Goal: Communication & Community: Participate in discussion

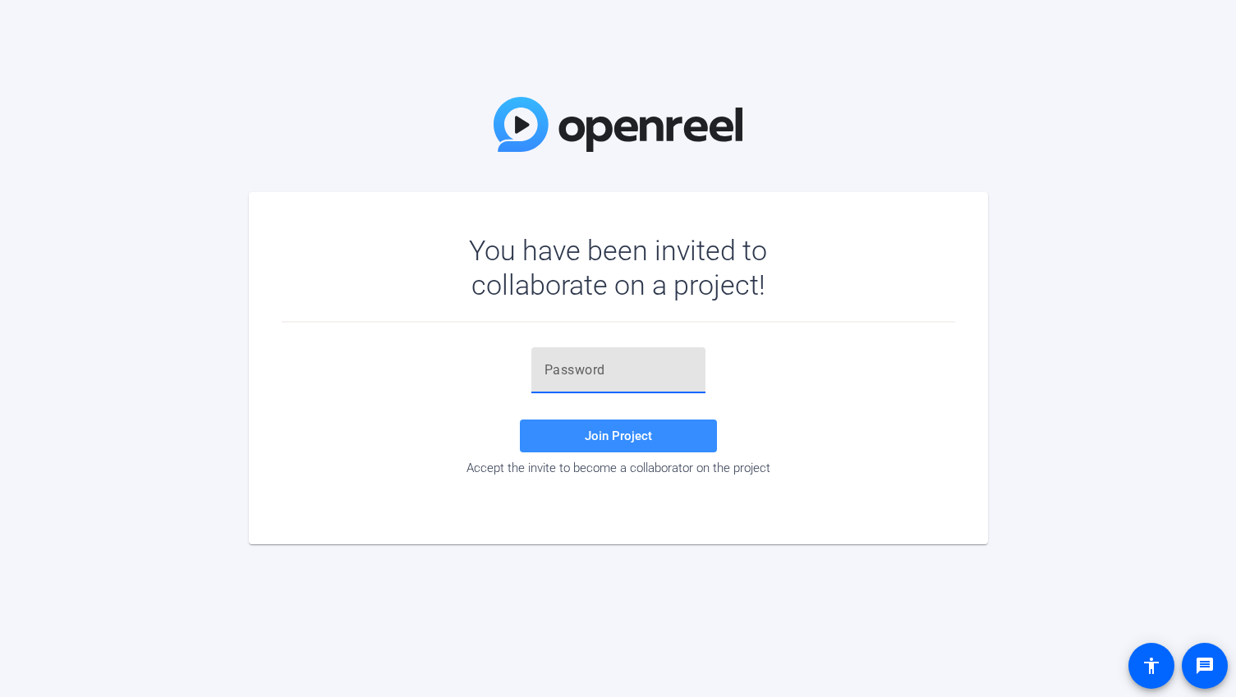
click at [567, 372] on input "text" at bounding box center [619, 371] width 148 height 20
paste input "w6BHw^"
type input "w6BHw^"
click at [604, 440] on span "Join Project" at bounding box center [618, 436] width 67 height 15
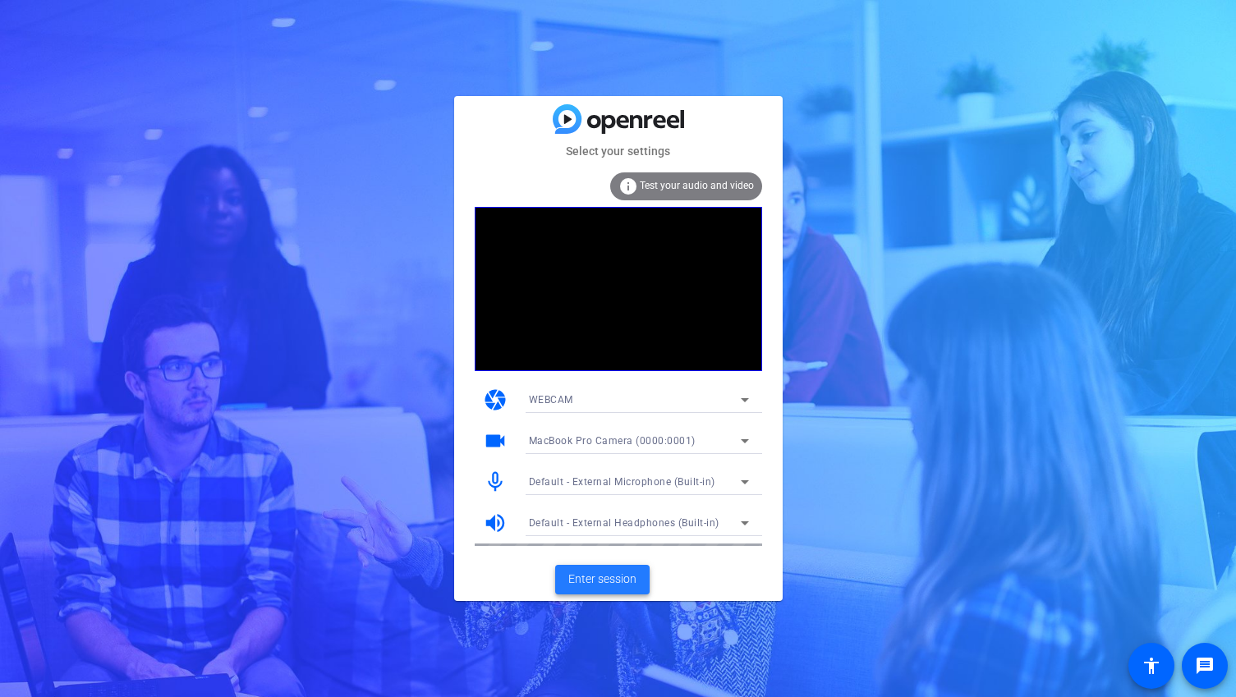
click at [616, 581] on span "Enter session" at bounding box center [602, 579] width 68 height 17
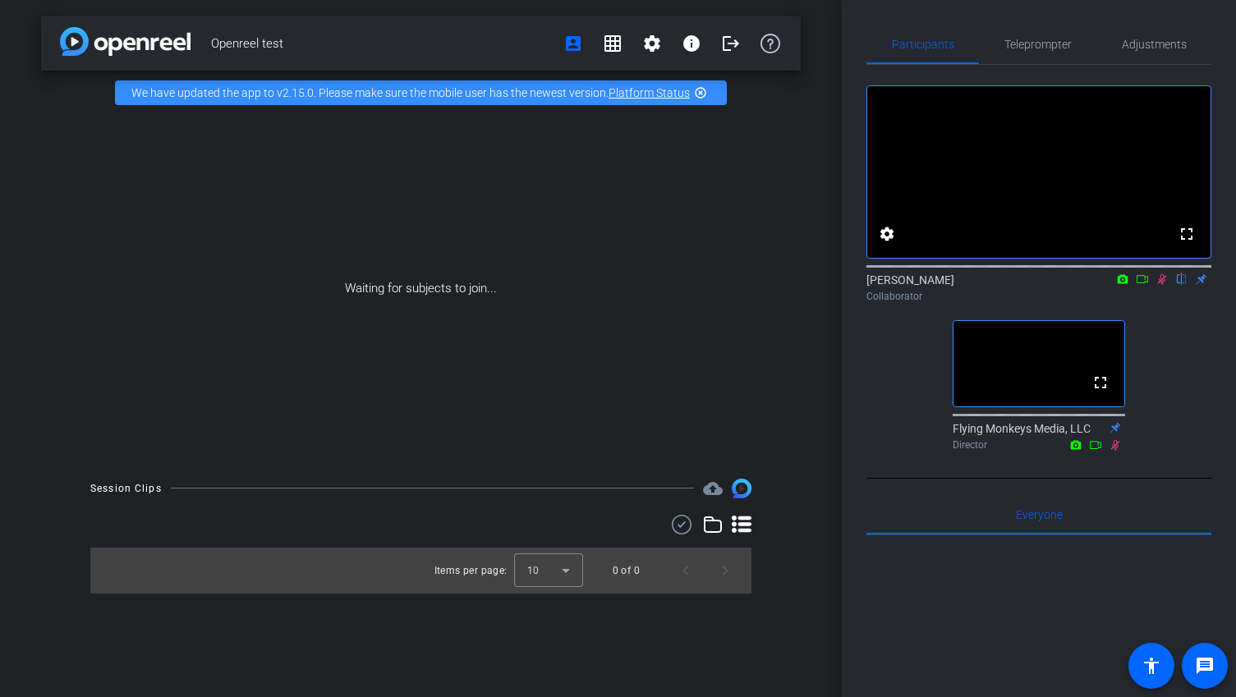
click at [1165, 285] on icon at bounding box center [1162, 279] width 13 height 11
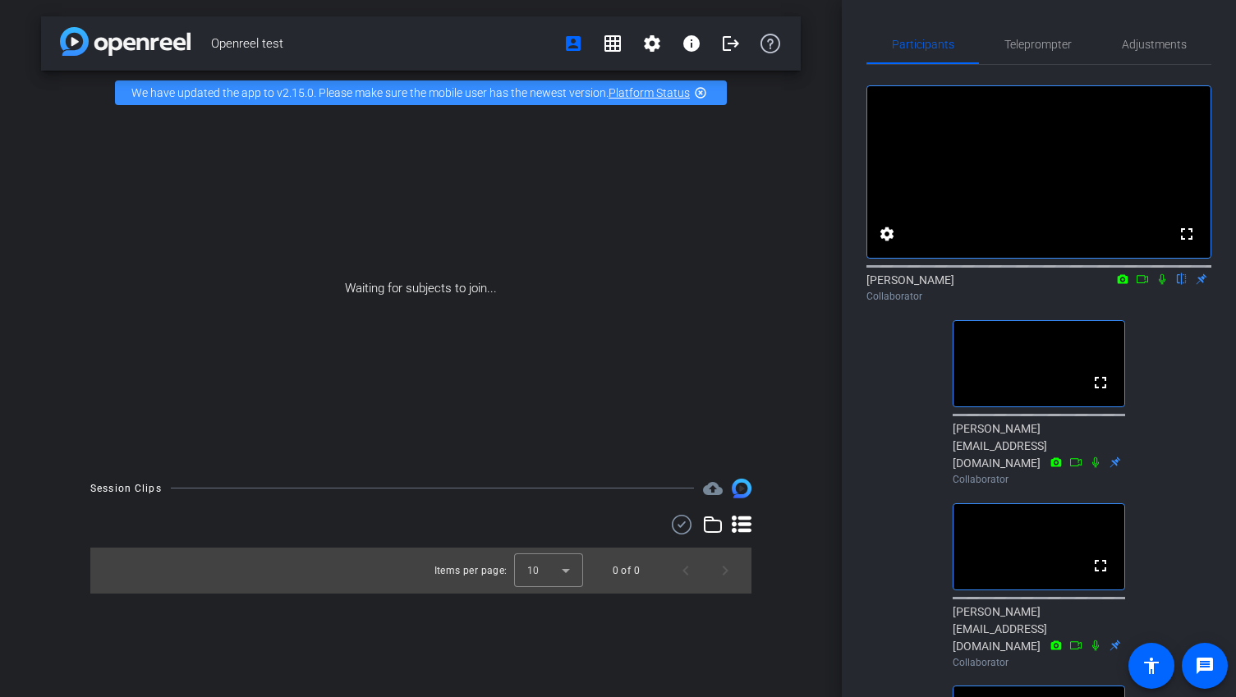
click at [1165, 285] on icon at bounding box center [1162, 279] width 13 height 11
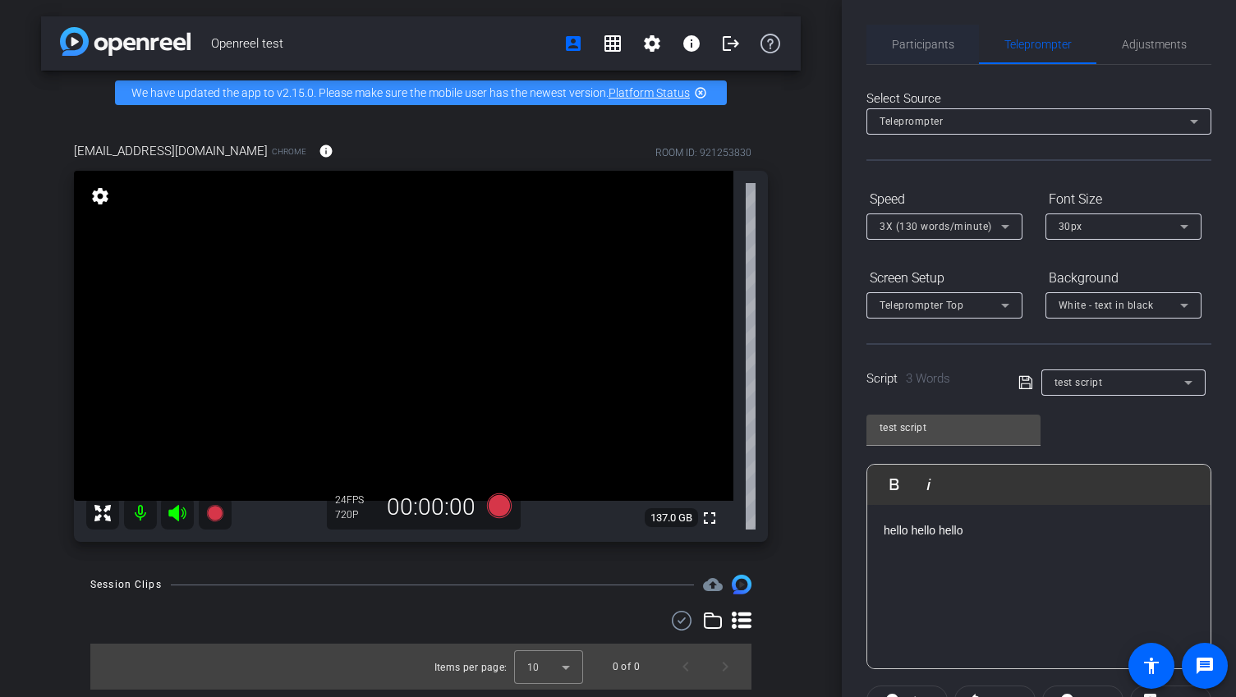
click at [936, 34] on span "Participants" at bounding box center [923, 44] width 62 height 39
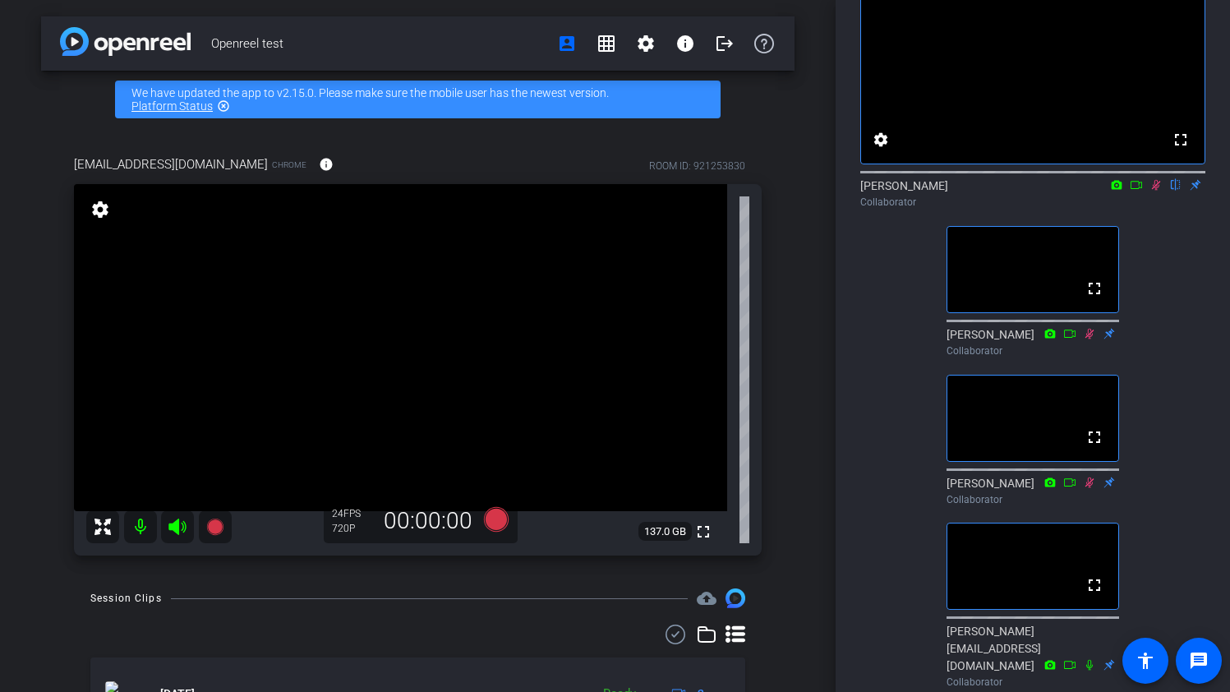
scroll to position [93, 0]
click at [223, 103] on mat-icon "highlight_off" at bounding box center [223, 105] width 13 height 13
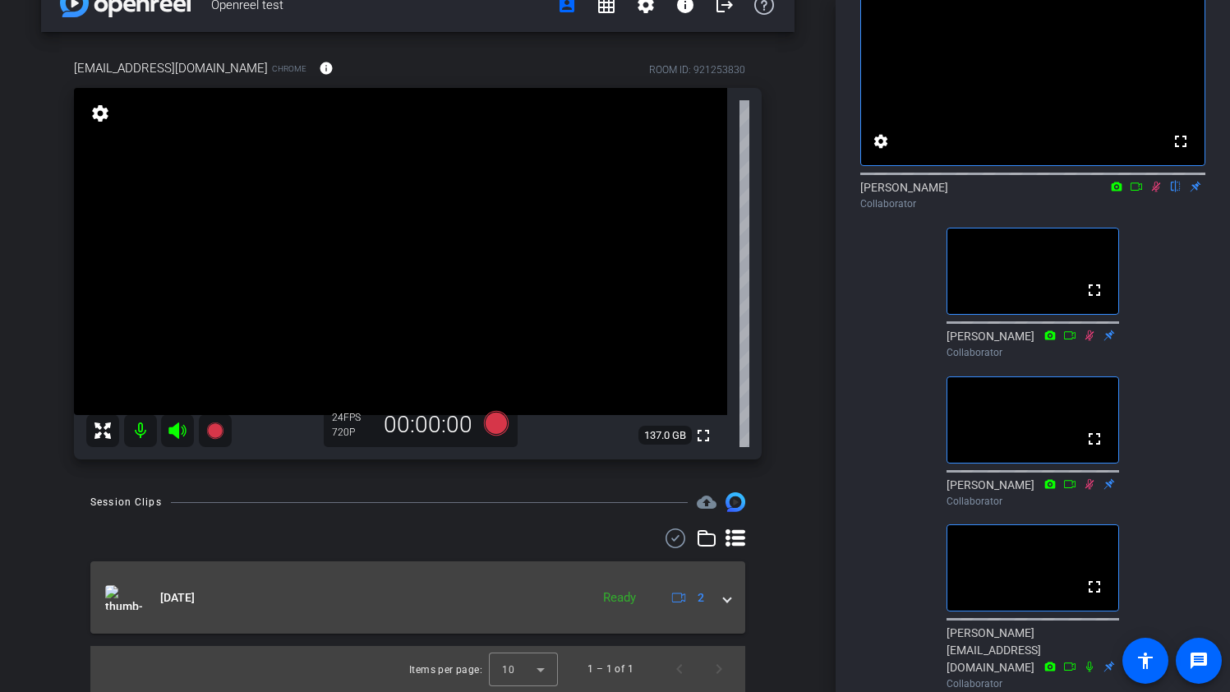
scroll to position [0, 0]
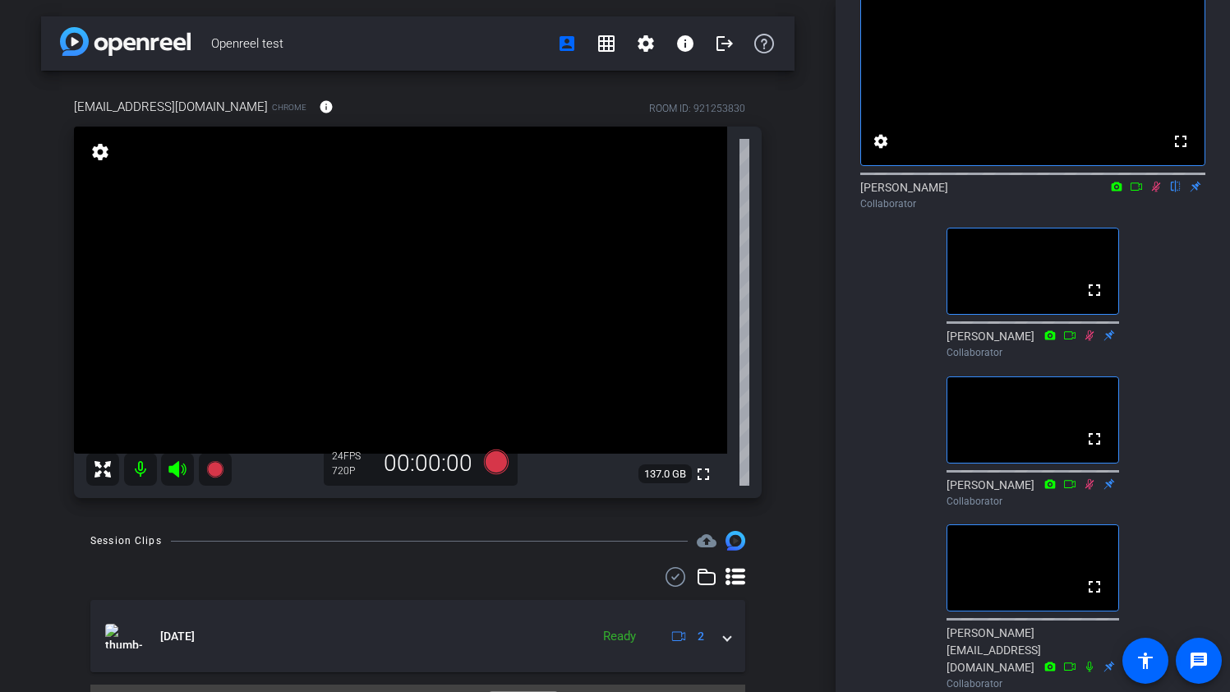
click at [1156, 192] on icon at bounding box center [1156, 187] width 9 height 11
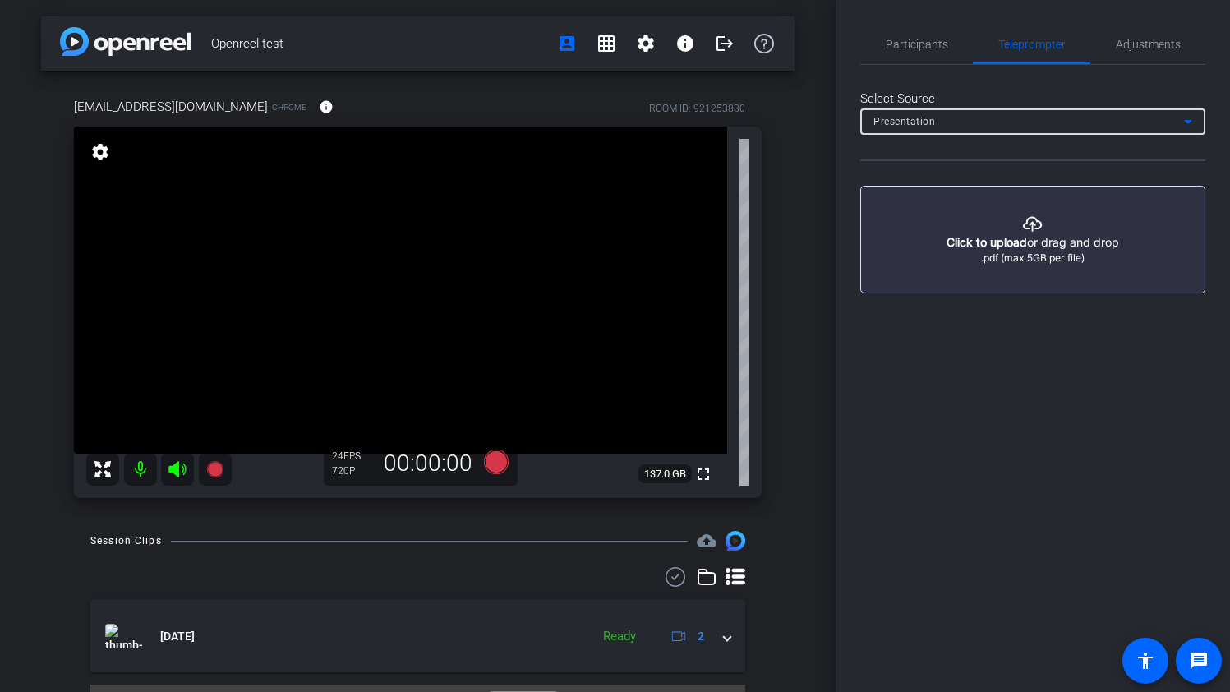
click at [1188, 120] on icon at bounding box center [1188, 122] width 8 height 4
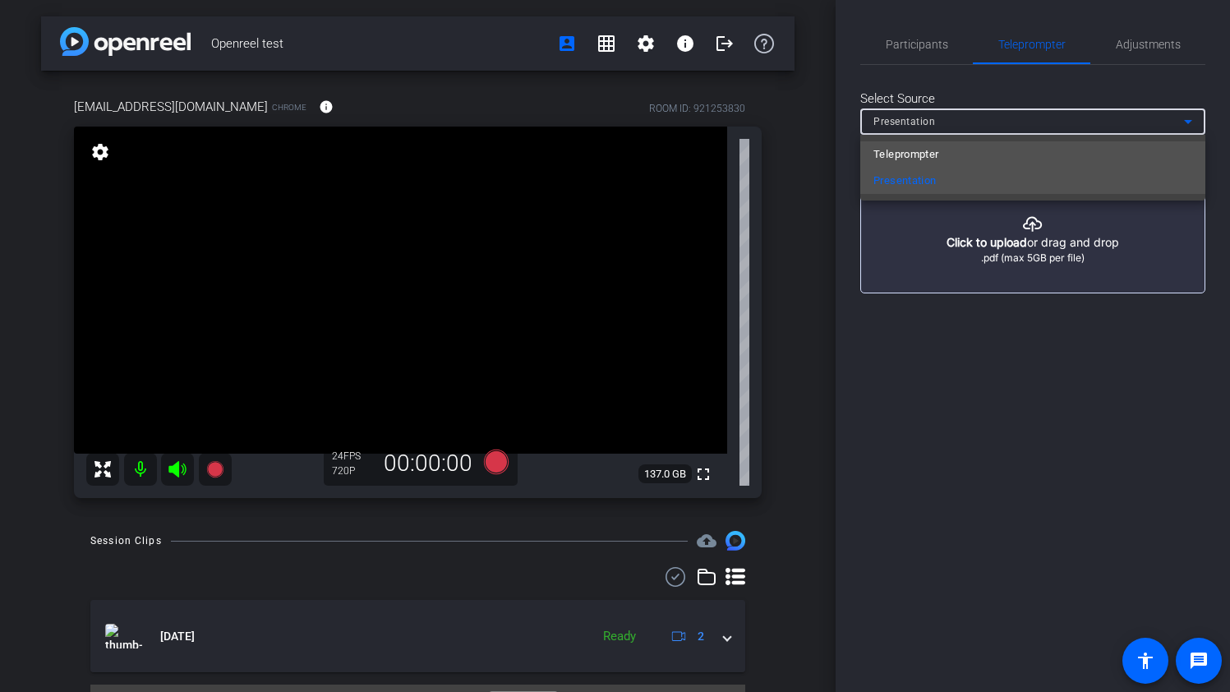
click at [1169, 150] on mat-option "Teleprompter" at bounding box center [1032, 154] width 345 height 26
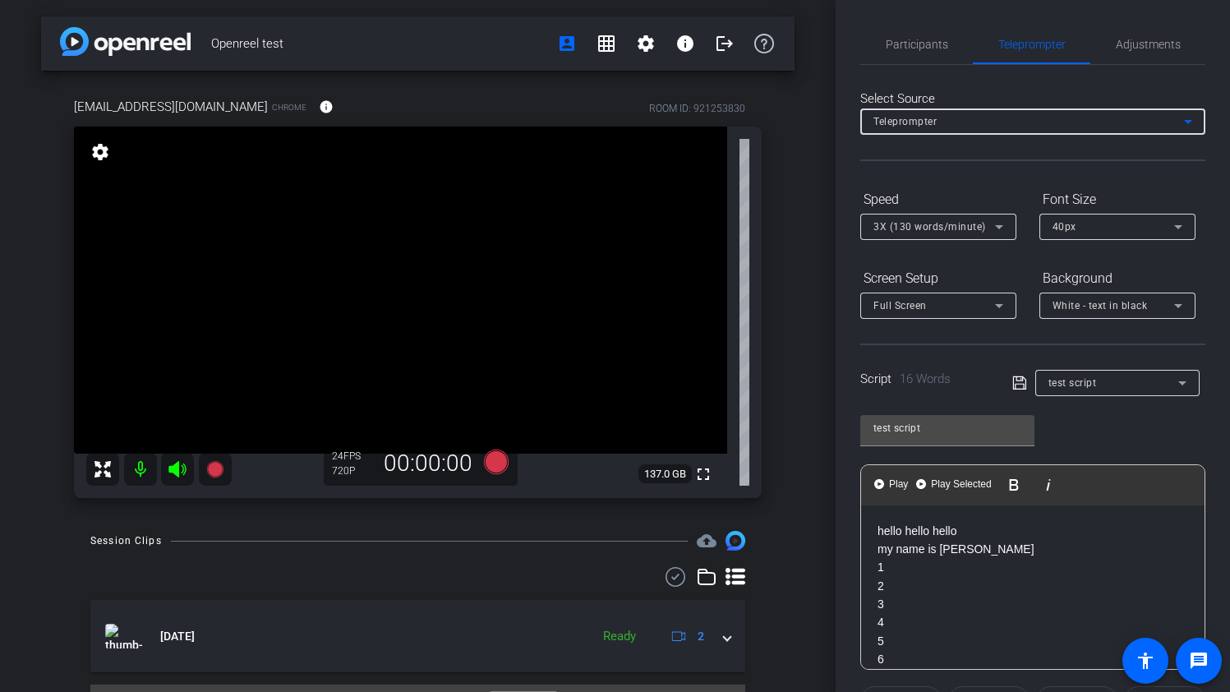
click at [1184, 116] on icon at bounding box center [1188, 122] width 20 height 20
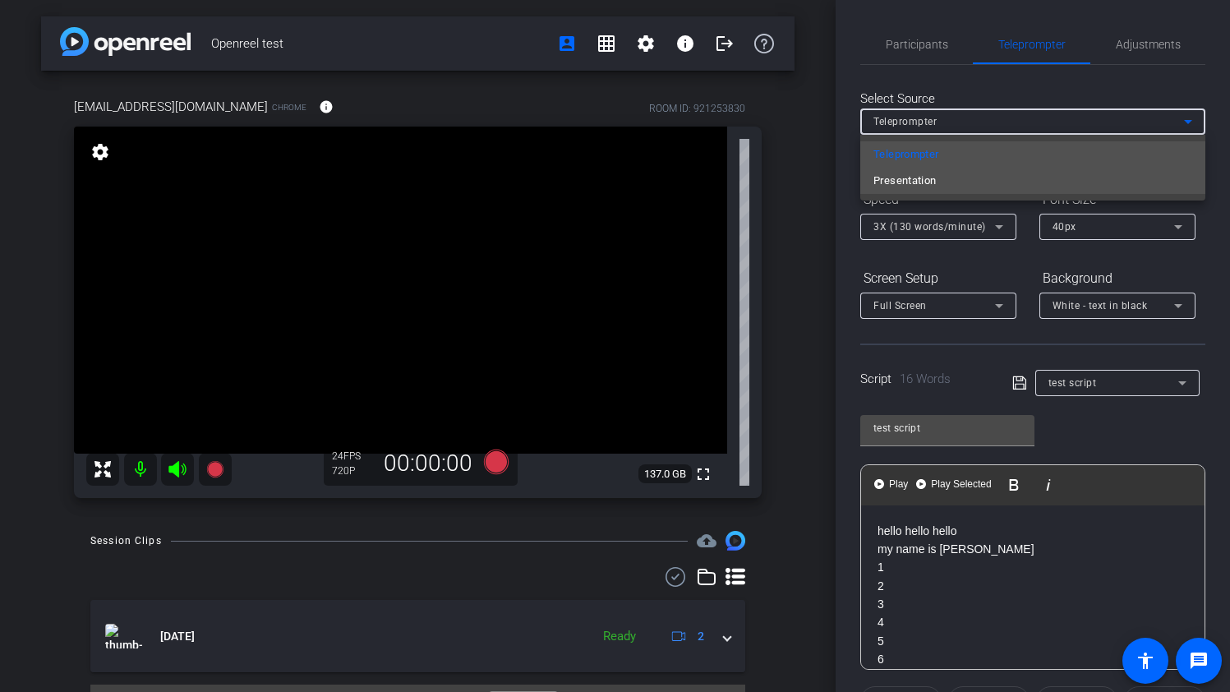
click at [1176, 176] on mat-option "Presentation" at bounding box center [1032, 181] width 345 height 26
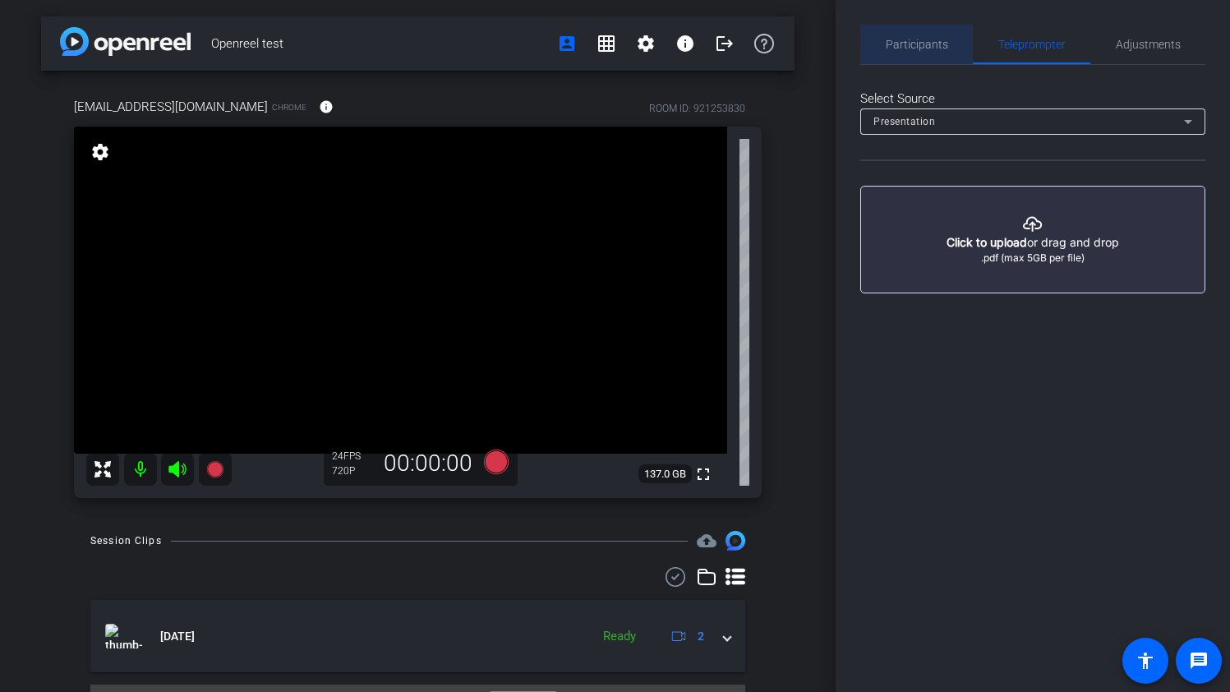
click at [901, 46] on span "Participants" at bounding box center [916, 44] width 62 height 11
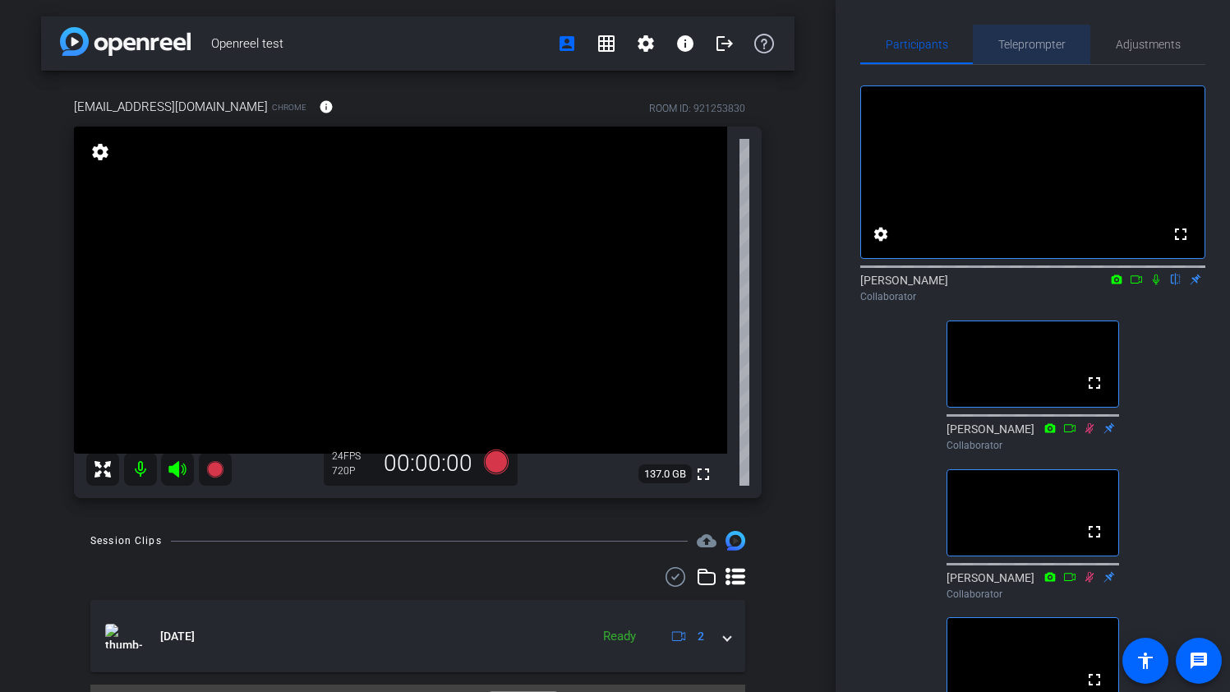
click at [1019, 39] on span "Teleprompter" at bounding box center [1031, 44] width 67 height 11
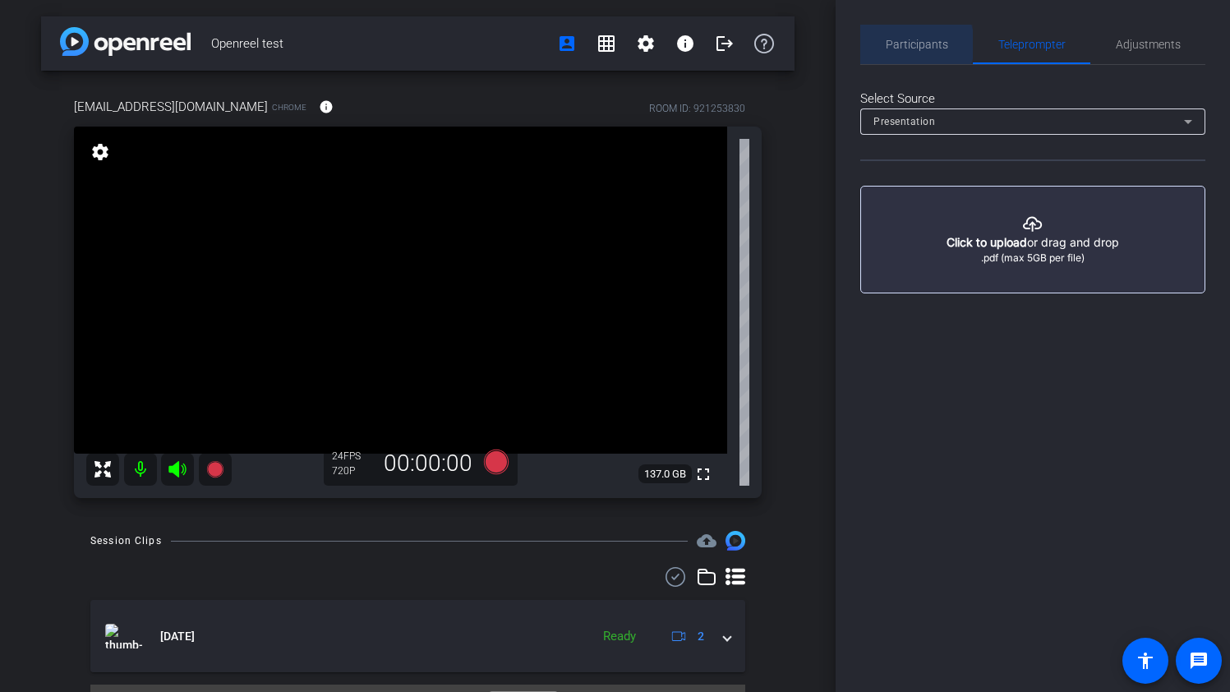
click at [908, 44] on span "Participants" at bounding box center [916, 44] width 62 height 11
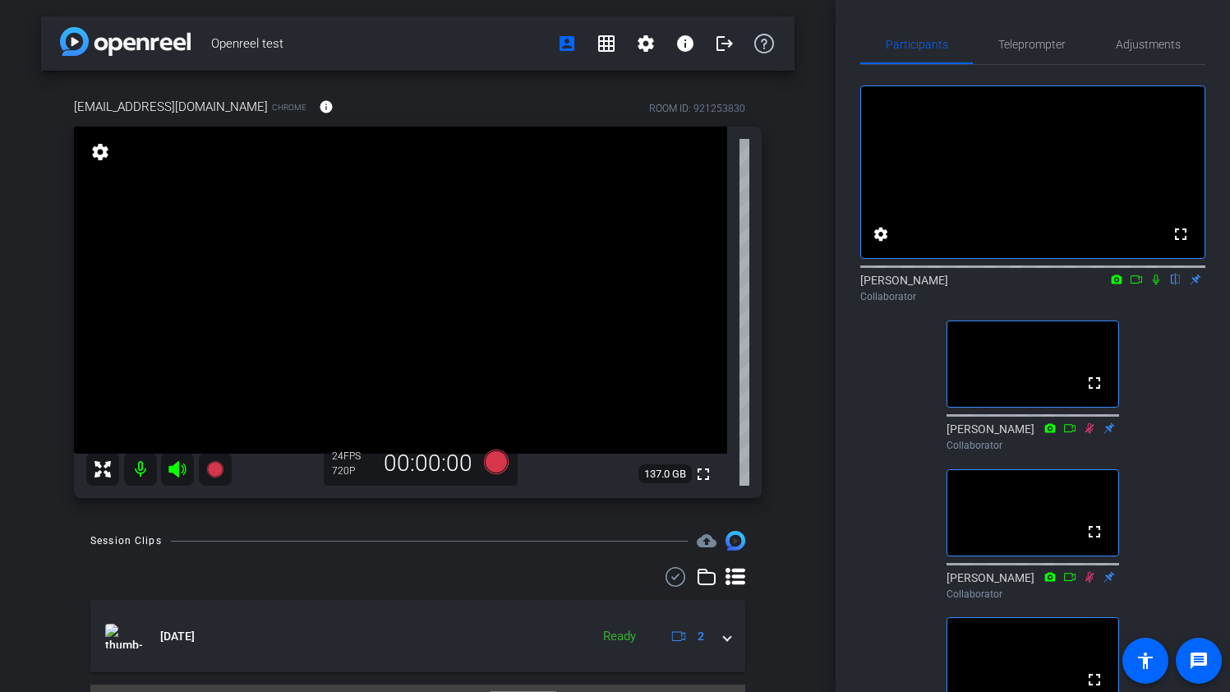
click at [1156, 285] on icon at bounding box center [1155, 279] width 7 height 11
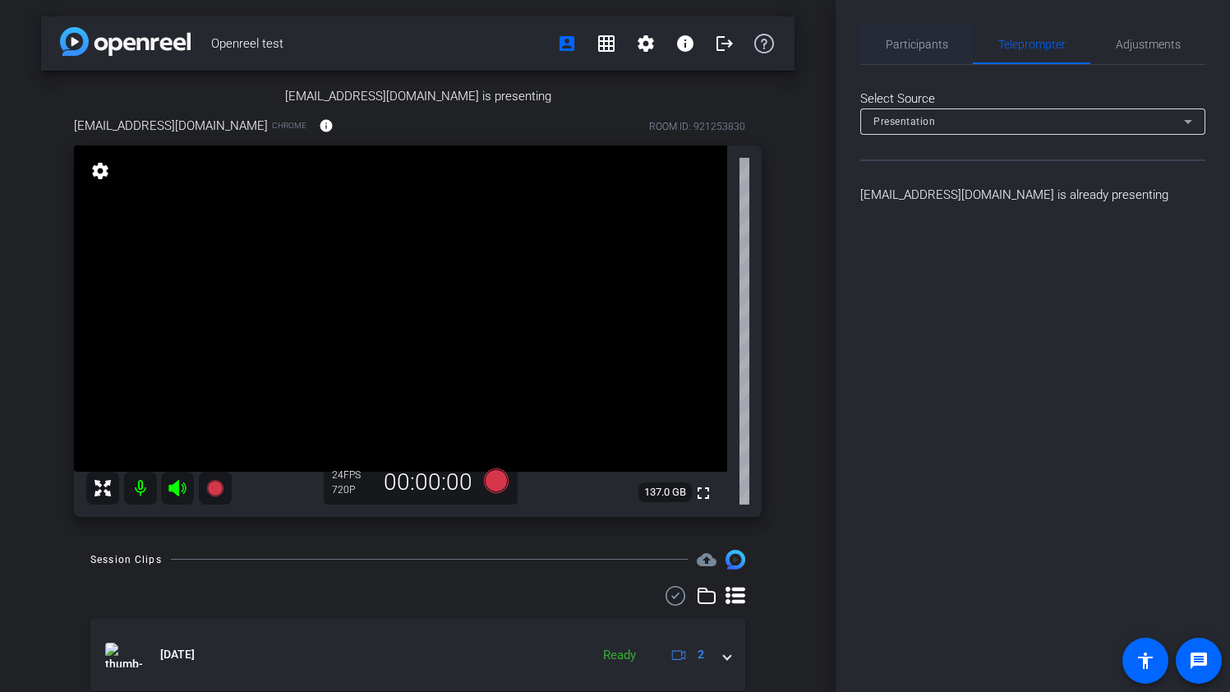
click at [922, 45] on span "Participants" at bounding box center [916, 44] width 62 height 11
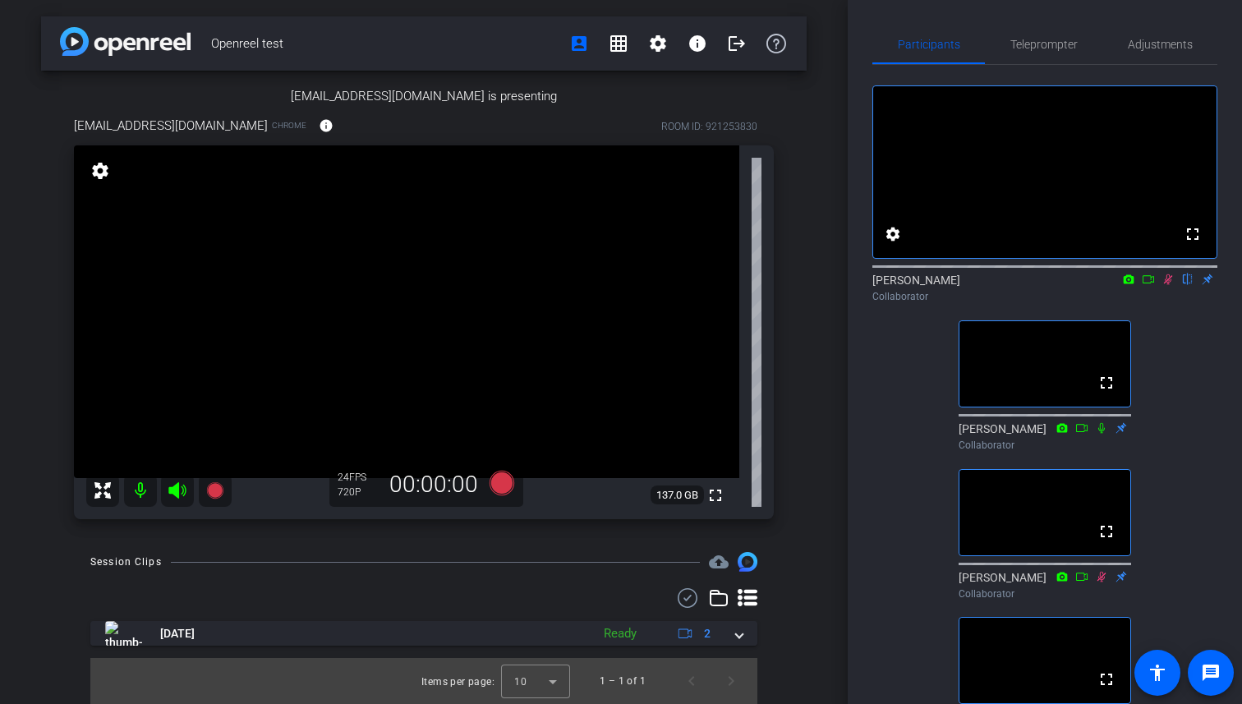
scroll to position [149, 0]
click at [1060, 49] on span "Teleprompter" at bounding box center [1043, 44] width 67 height 11
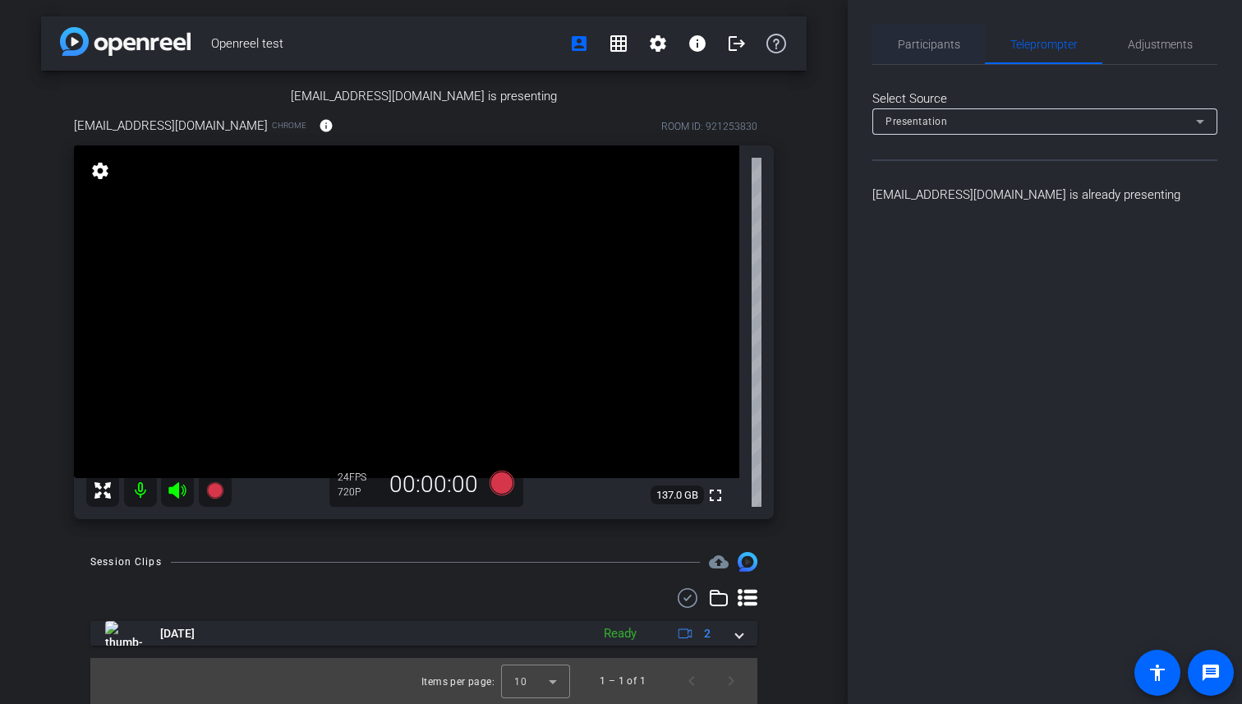
click at [913, 40] on span "Participants" at bounding box center [929, 44] width 62 height 11
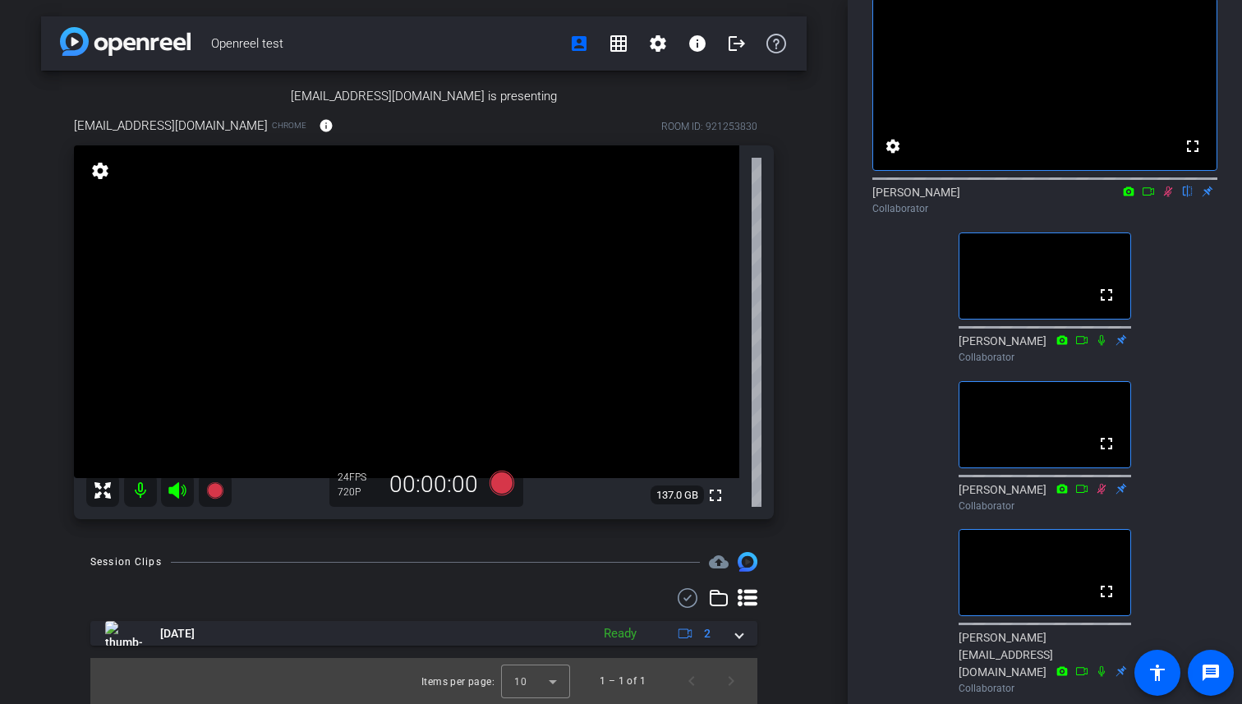
scroll to position [86, 0]
click at [1167, 199] on icon at bounding box center [1168, 193] width 9 height 11
click at [1167, 199] on icon at bounding box center [1168, 193] width 7 height 11
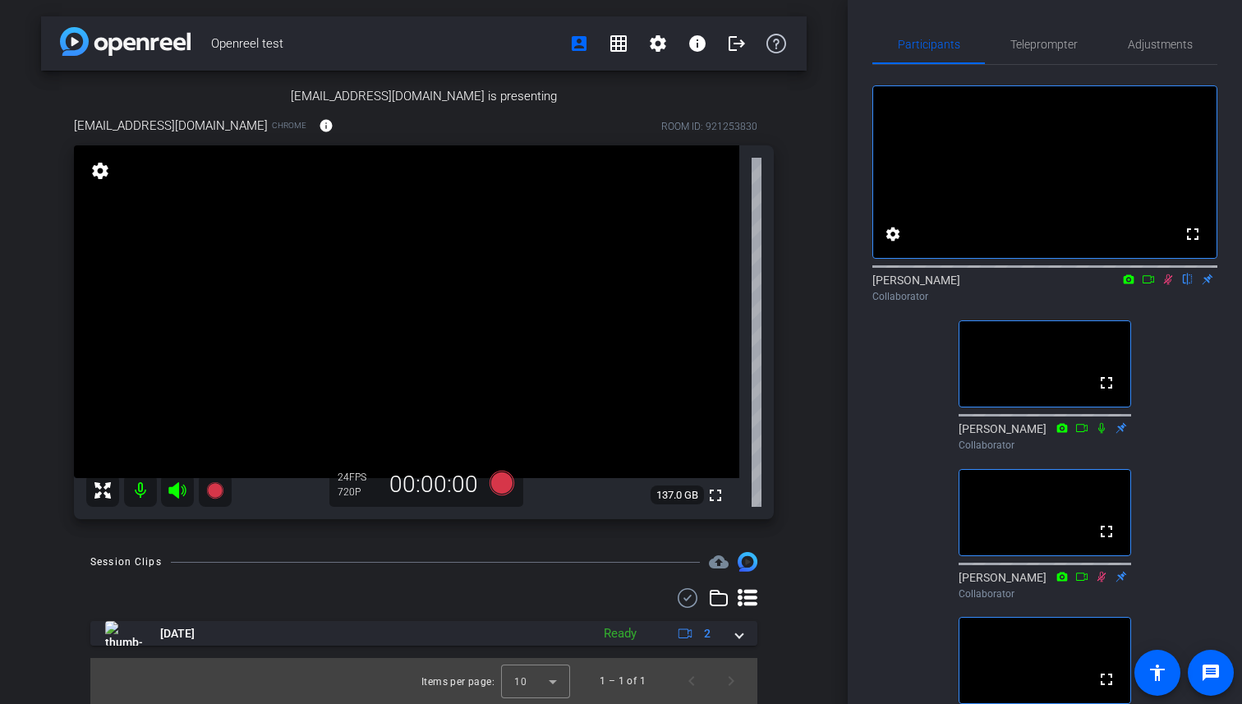
click at [1170, 285] on icon at bounding box center [1168, 279] width 9 height 11
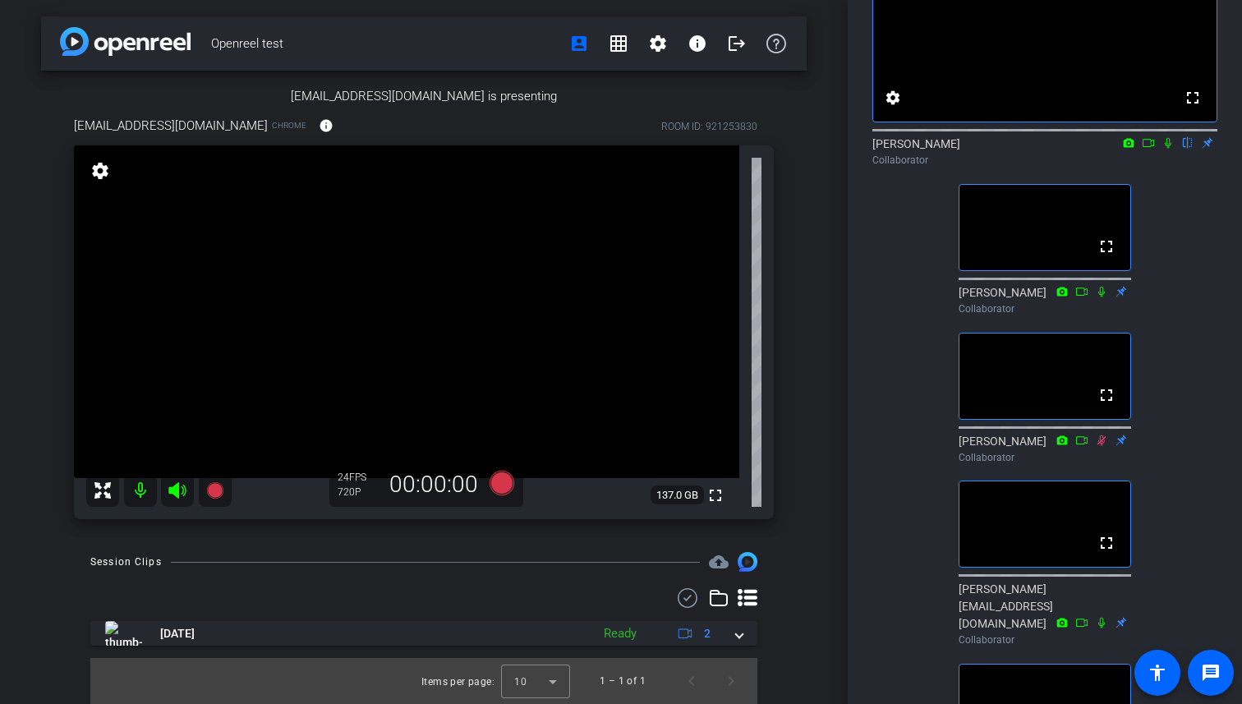
scroll to position [154, 0]
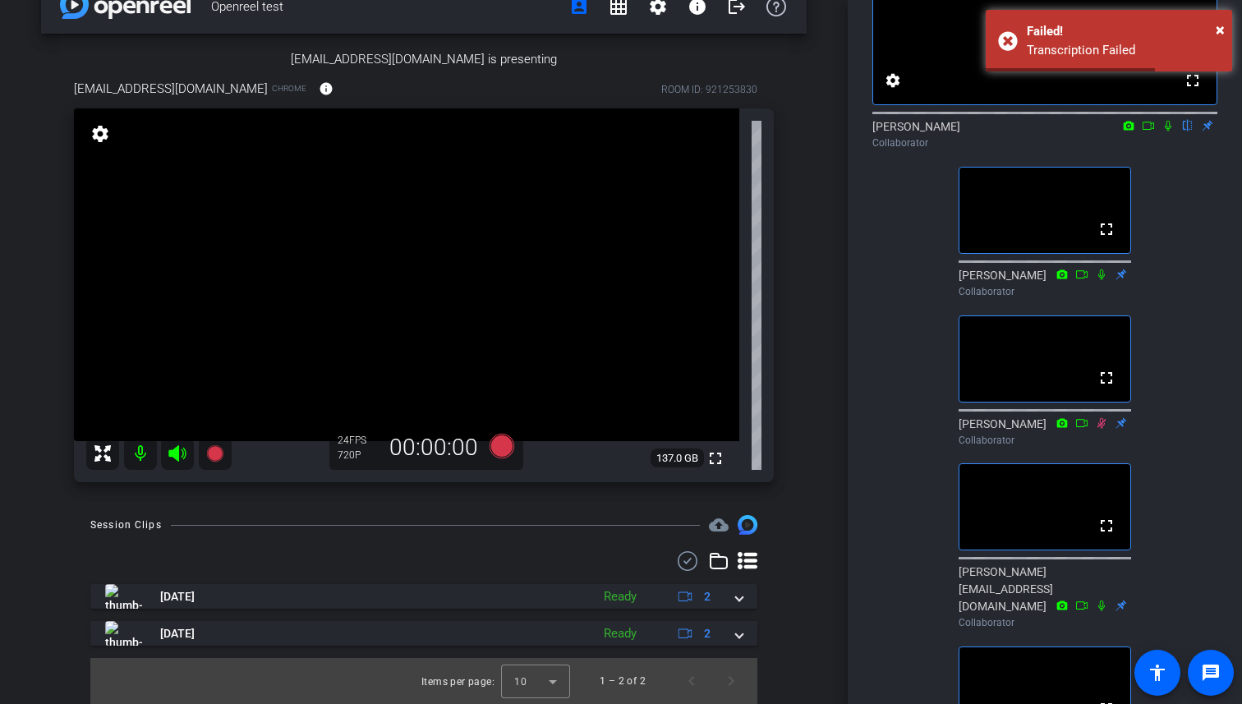
click at [1166, 131] on icon at bounding box center [1167, 125] width 13 height 11
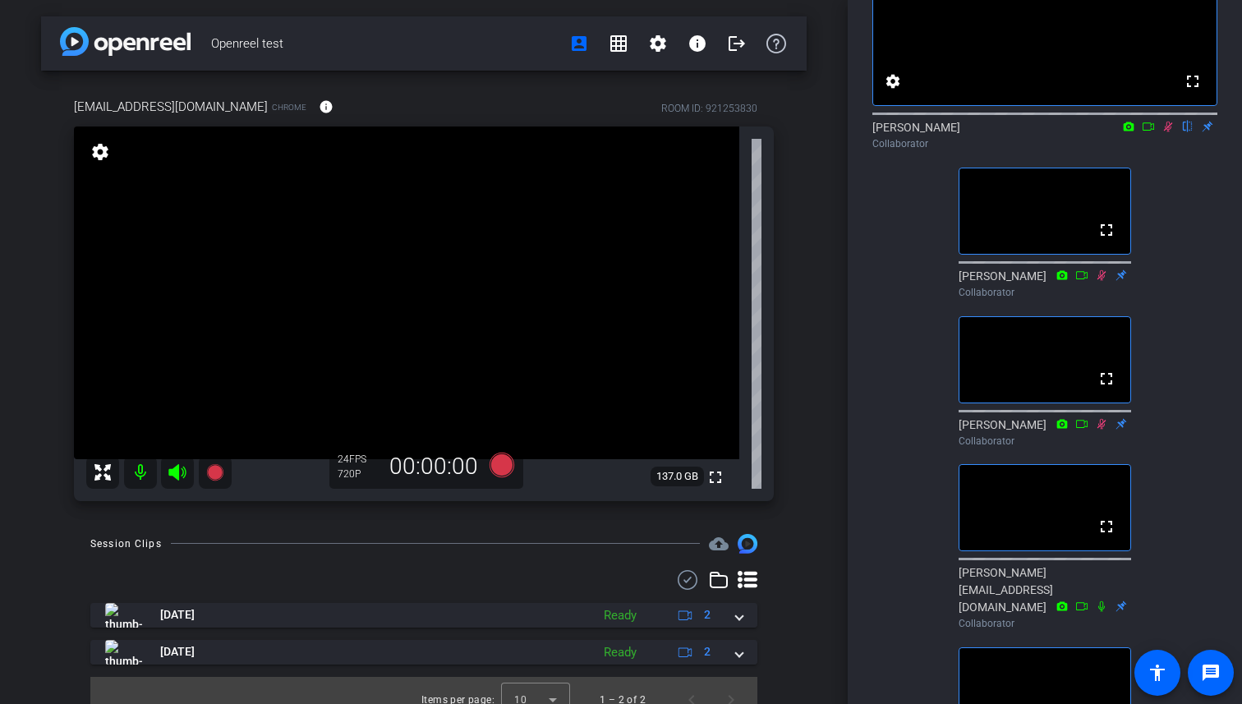
scroll to position [0, 0]
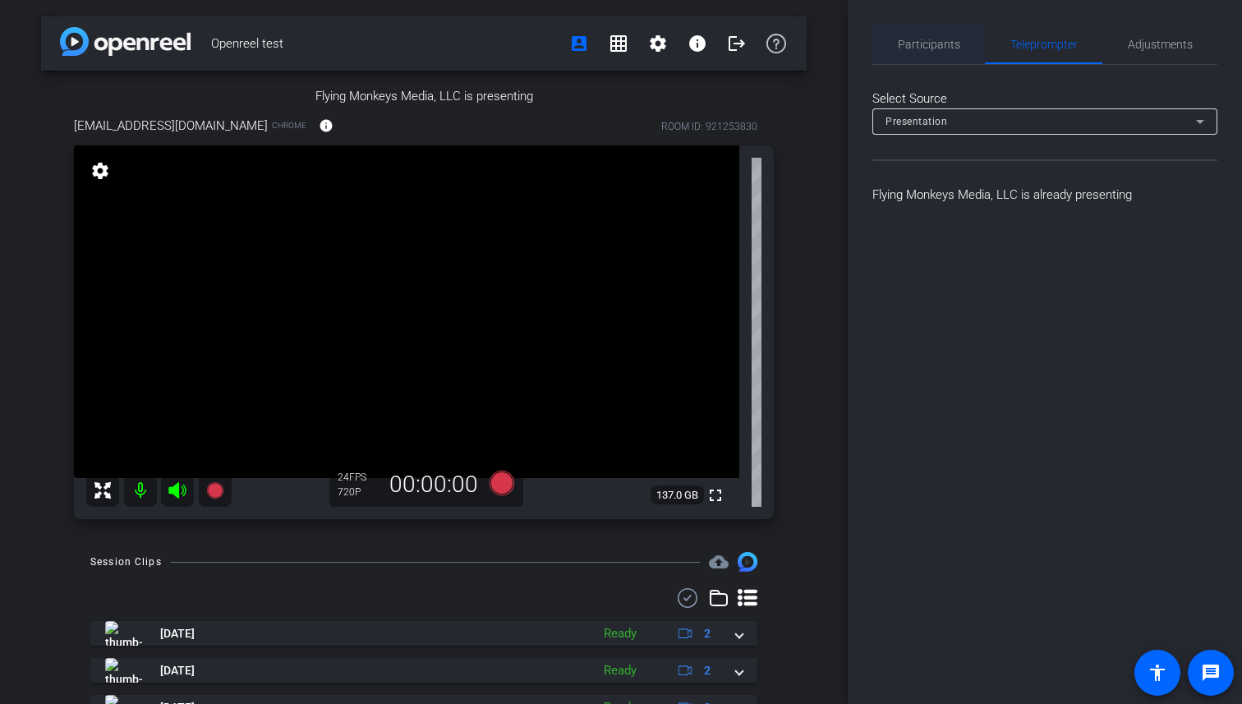
click at [922, 40] on span "Participants" at bounding box center [929, 44] width 62 height 11
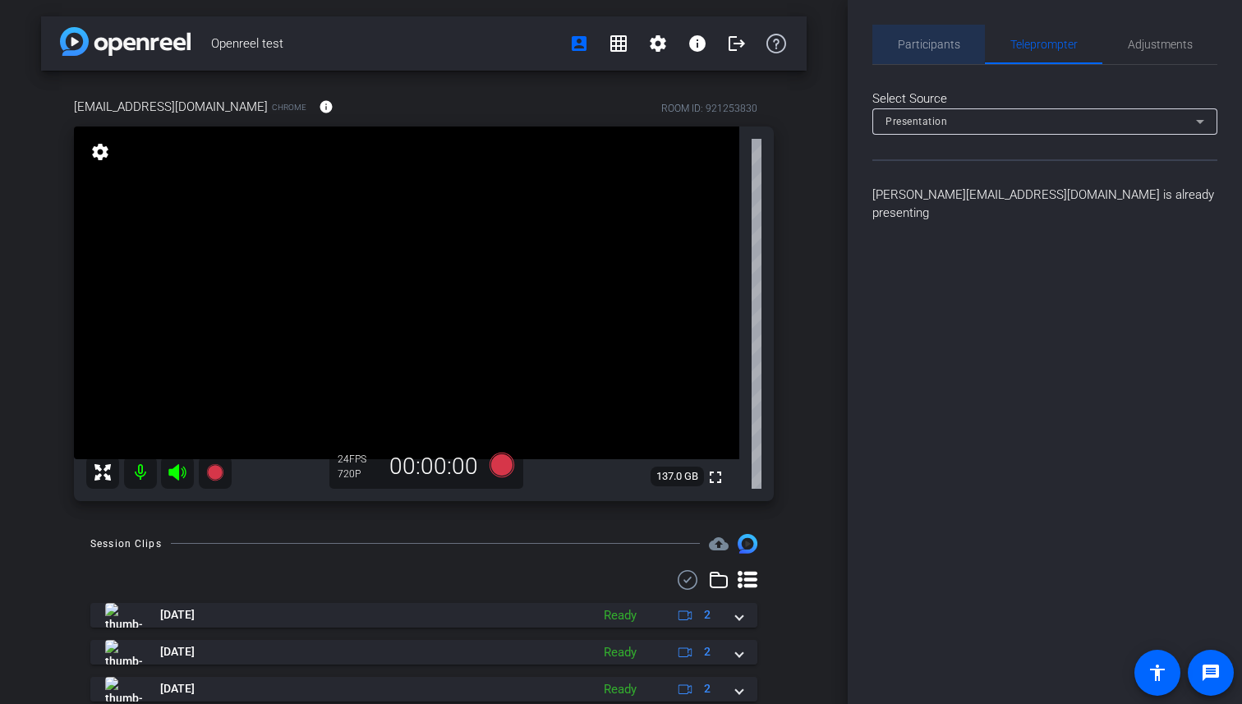
click at [922, 40] on span "Participants" at bounding box center [929, 44] width 62 height 11
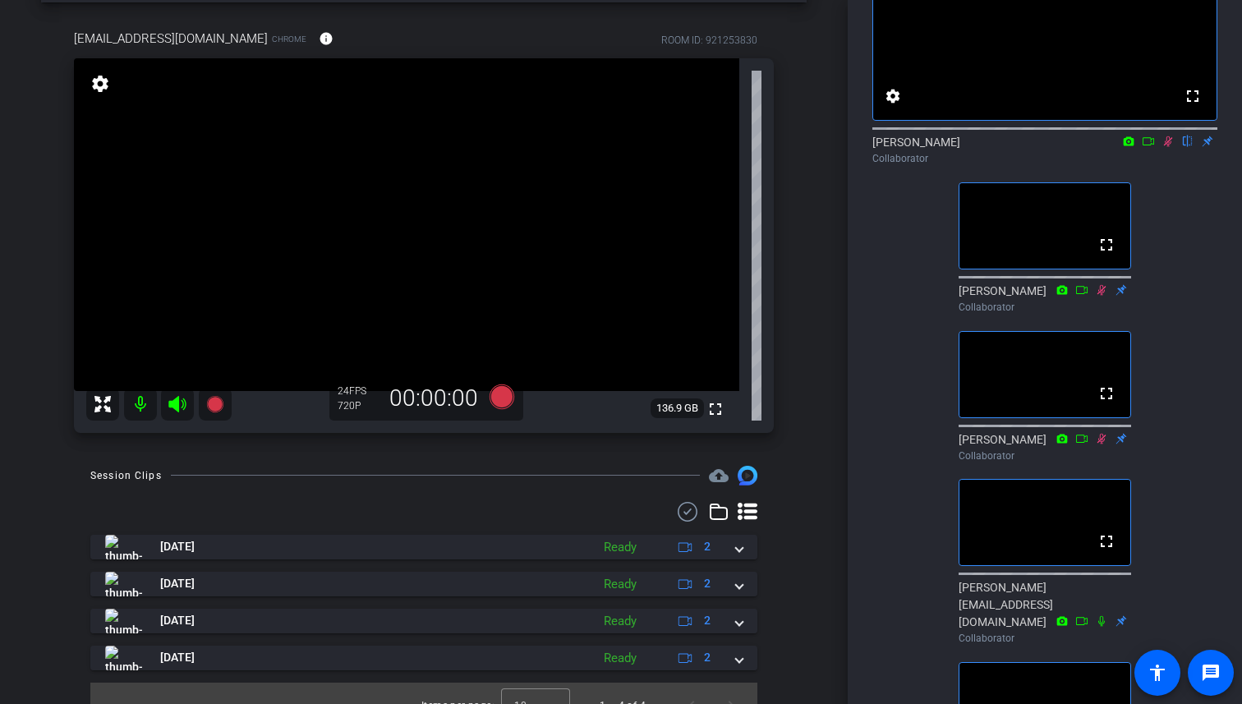
scroll to position [129, 0]
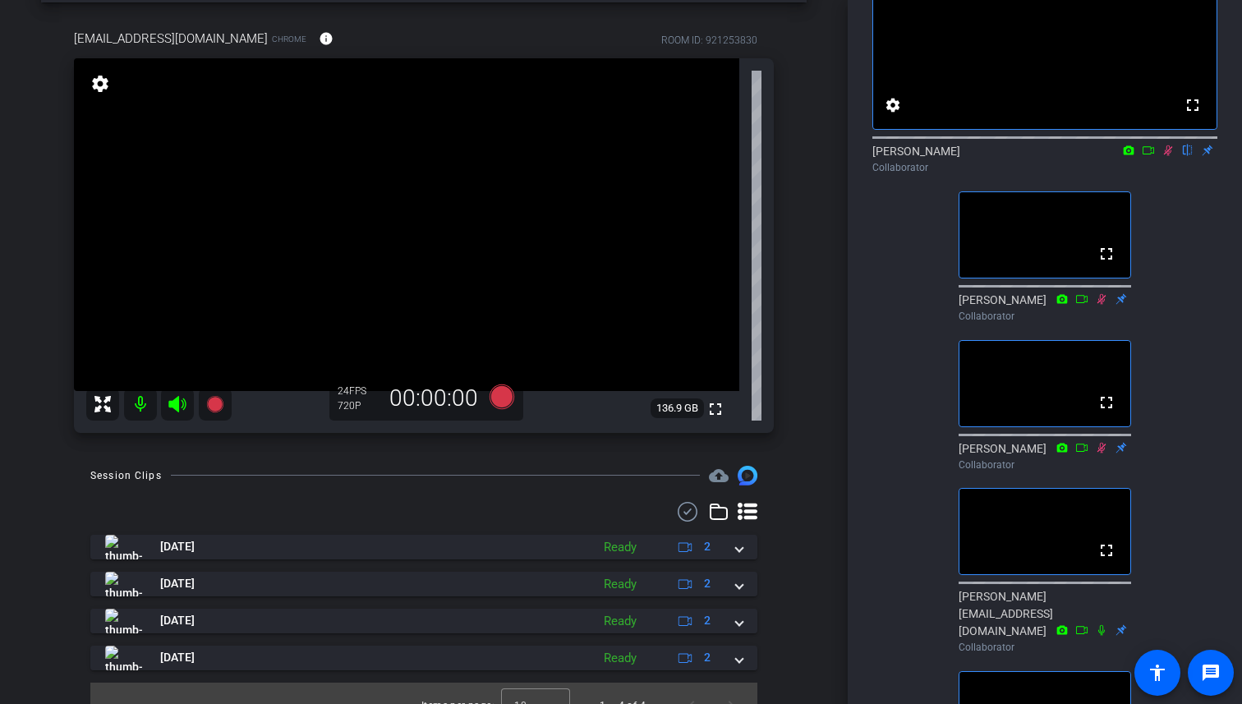
click at [965, 426] on video at bounding box center [1044, 383] width 171 height 85
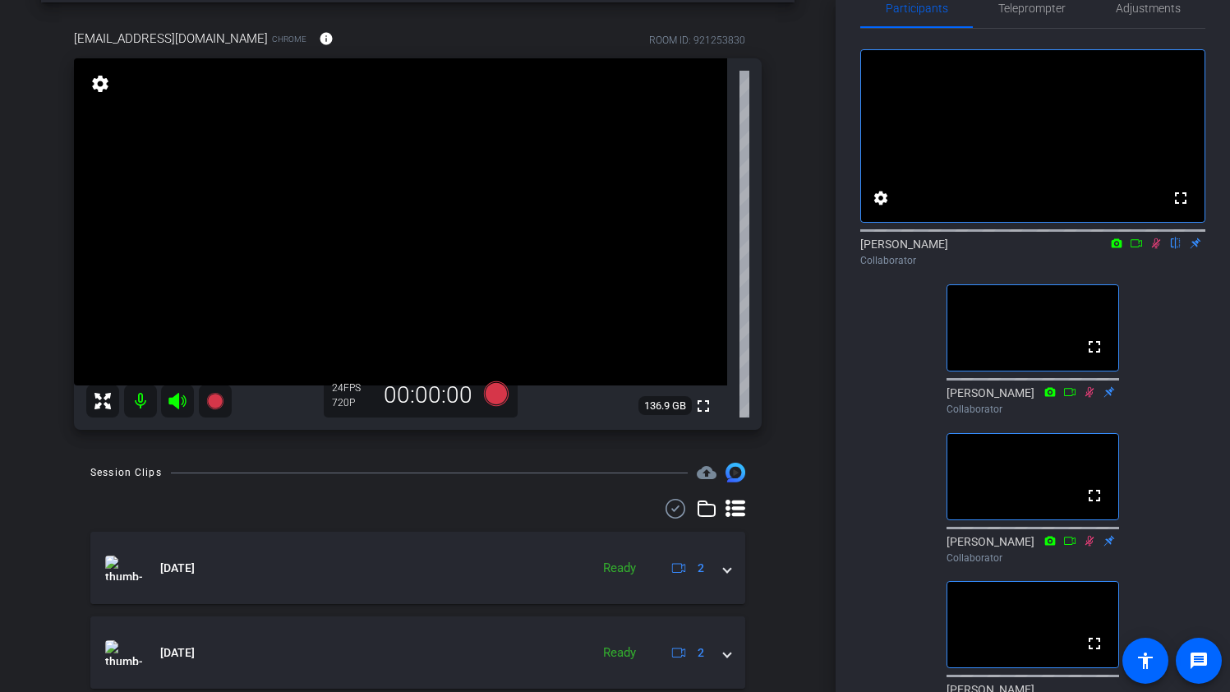
scroll to position [26, 0]
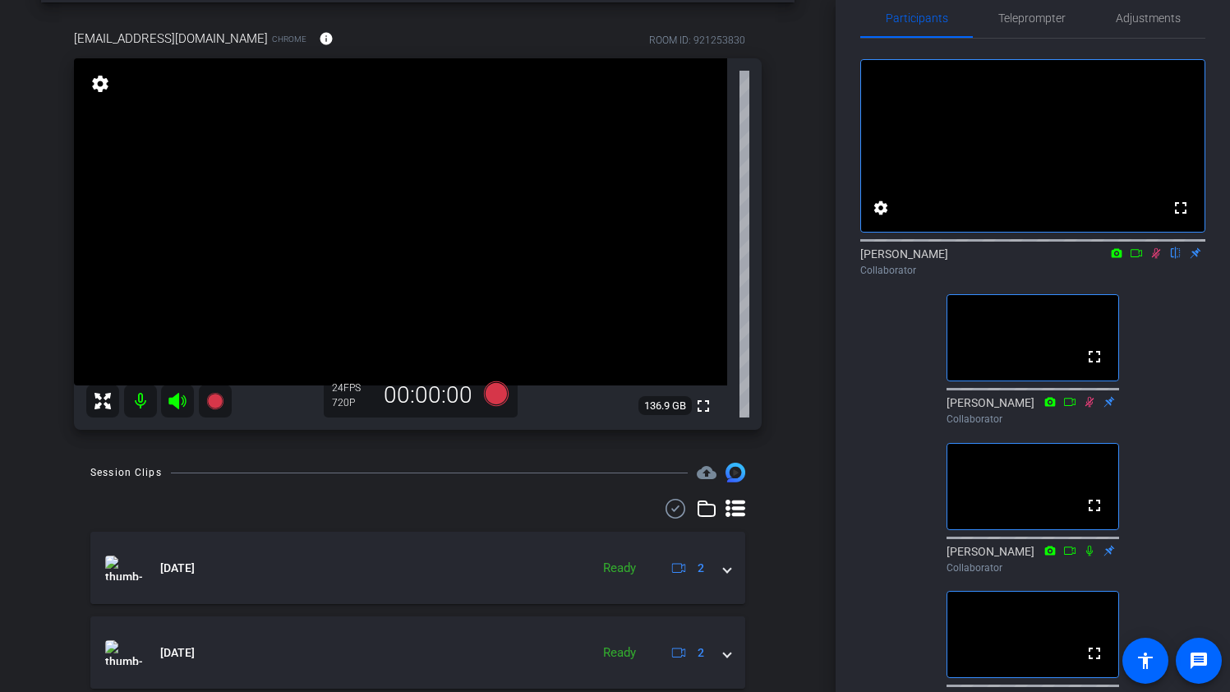
click at [1152, 259] on icon at bounding box center [1155, 252] width 13 height 11
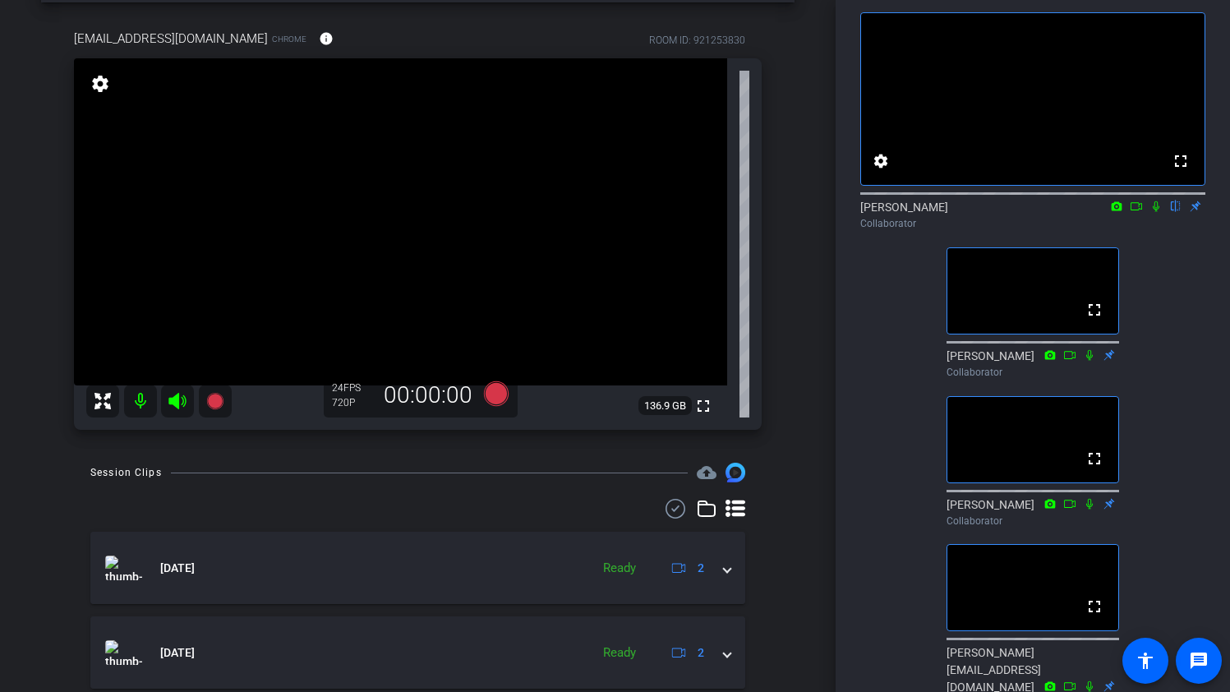
scroll to position [57, 0]
